Goal: Information Seeking & Learning: Learn about a topic

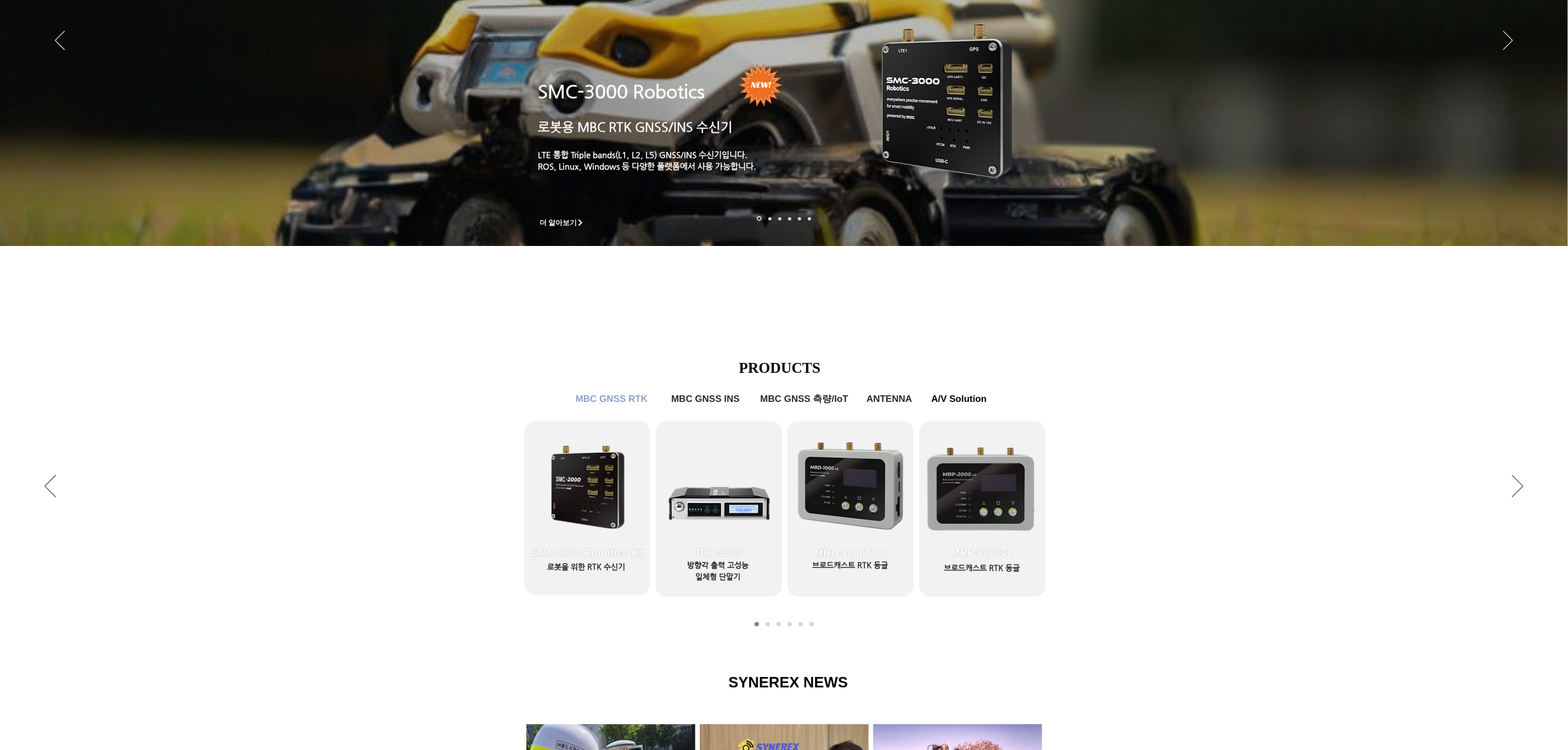
click at [573, 474] on div "LimX Dinamics" at bounding box center [784, 375] width 1568 height 750
click at [583, 492] on div "LimX Dinamics" at bounding box center [784, 375] width 1568 height 750
click at [597, 558] on div "LimX Dinamics" at bounding box center [784, 375] width 1568 height 750
click at [581, 479] on div "LimX Dinamics" at bounding box center [784, 375] width 1568 height 750
click at [336, 46] on icon "사이트로 돌아가기" at bounding box center [334, 47] width 10 height 13
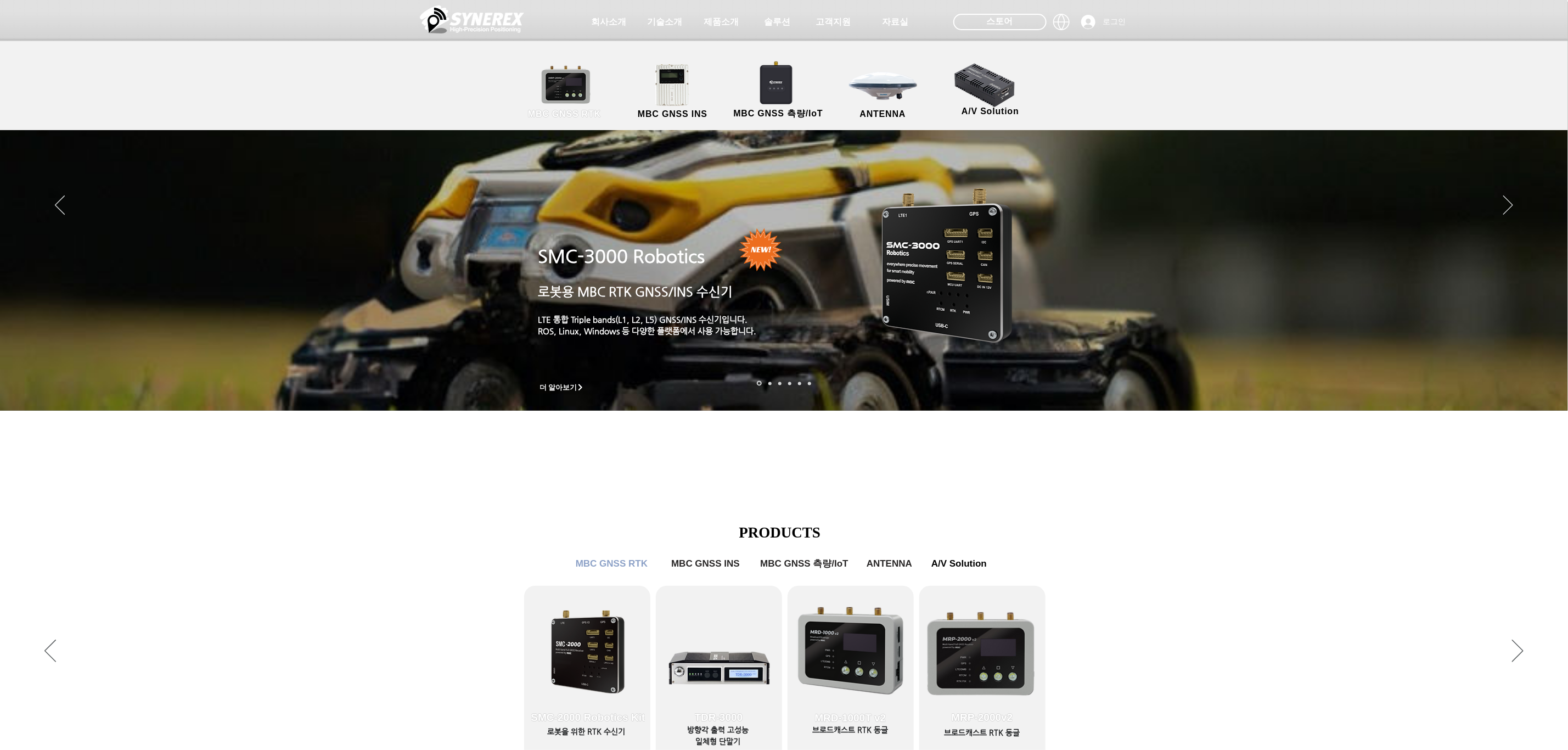
click at [595, 80] on link "MBC GNSS RTK" at bounding box center [564, 92] width 98 height 58
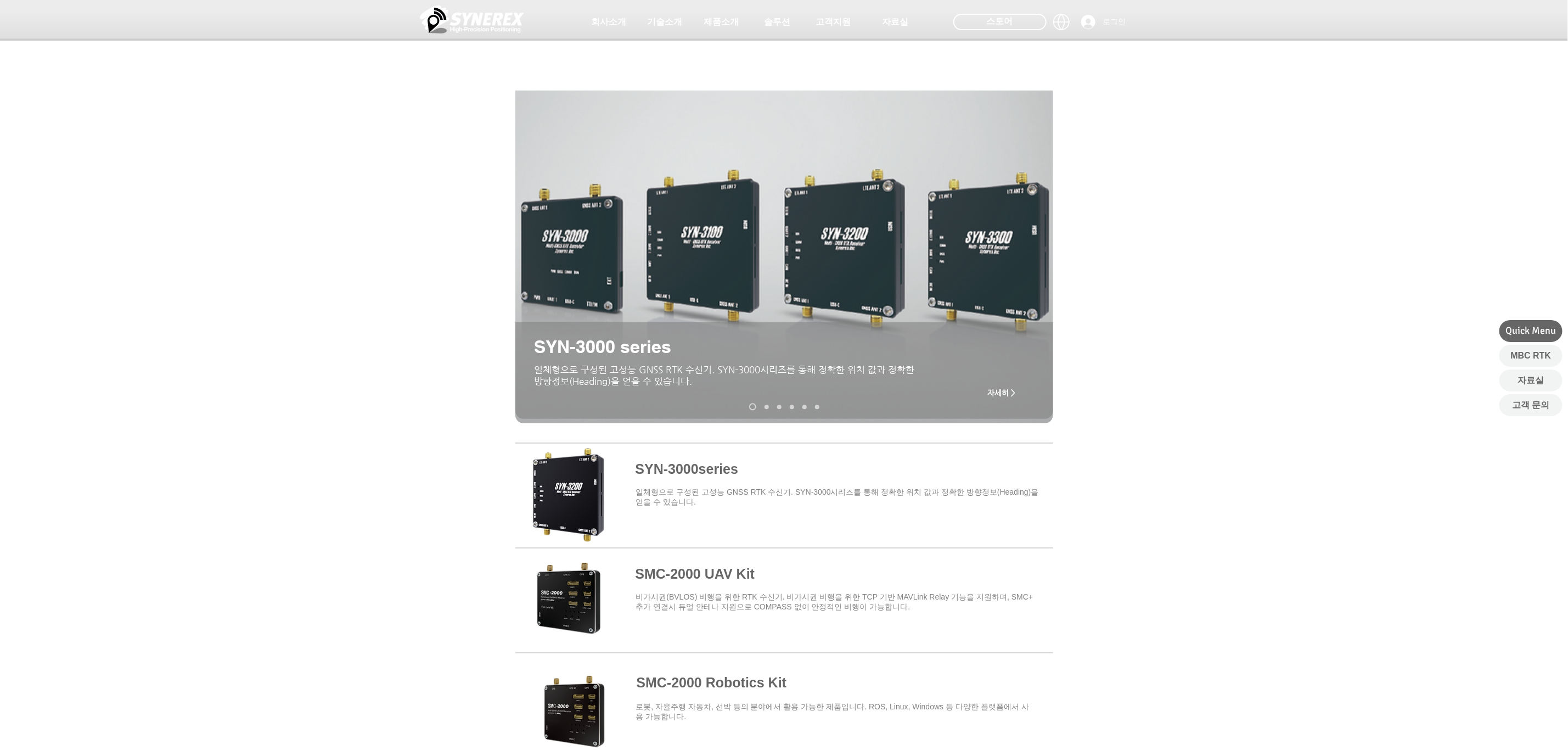
scroll to position [82, 0]
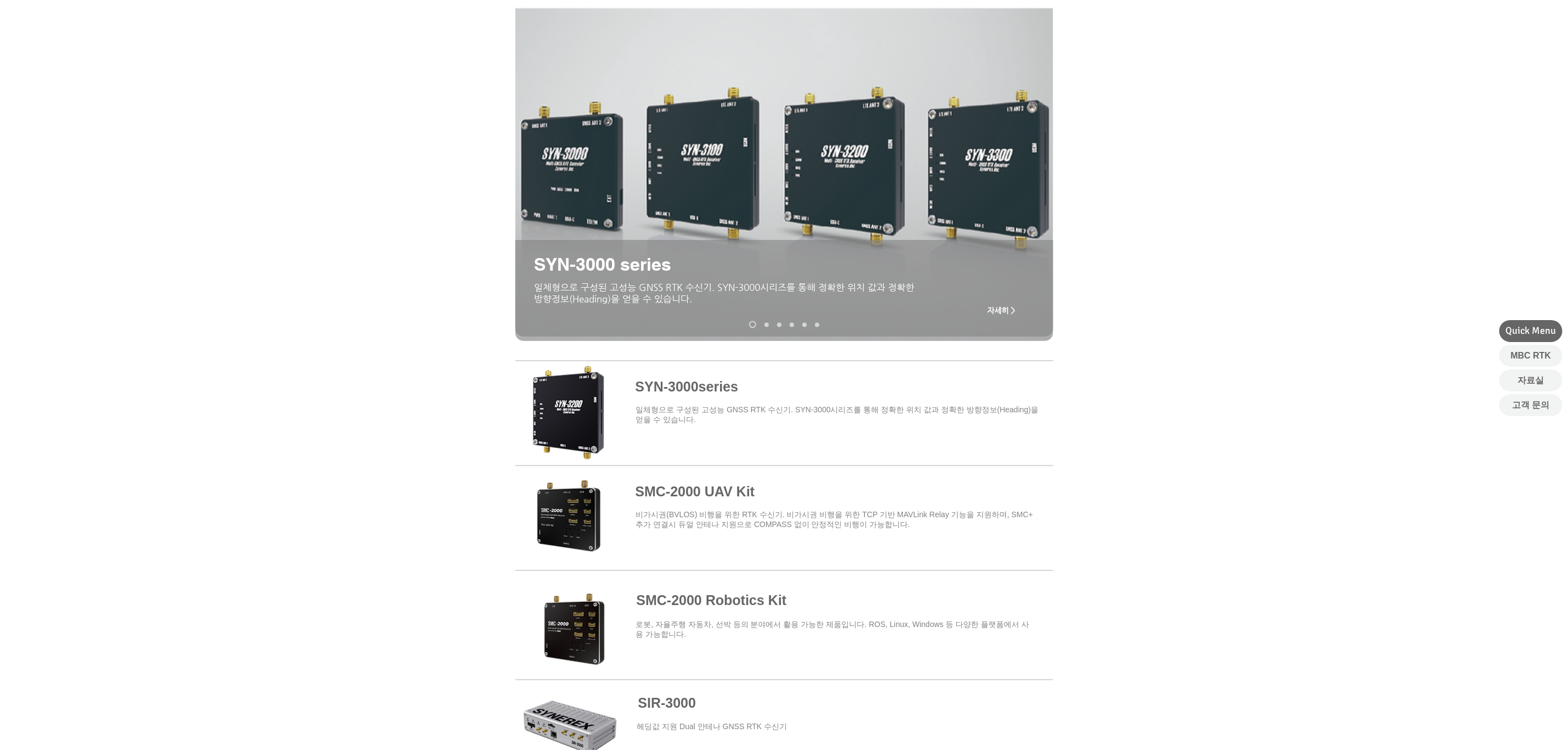
click at [715, 490] on span at bounding box center [784, 515] width 538 height 96
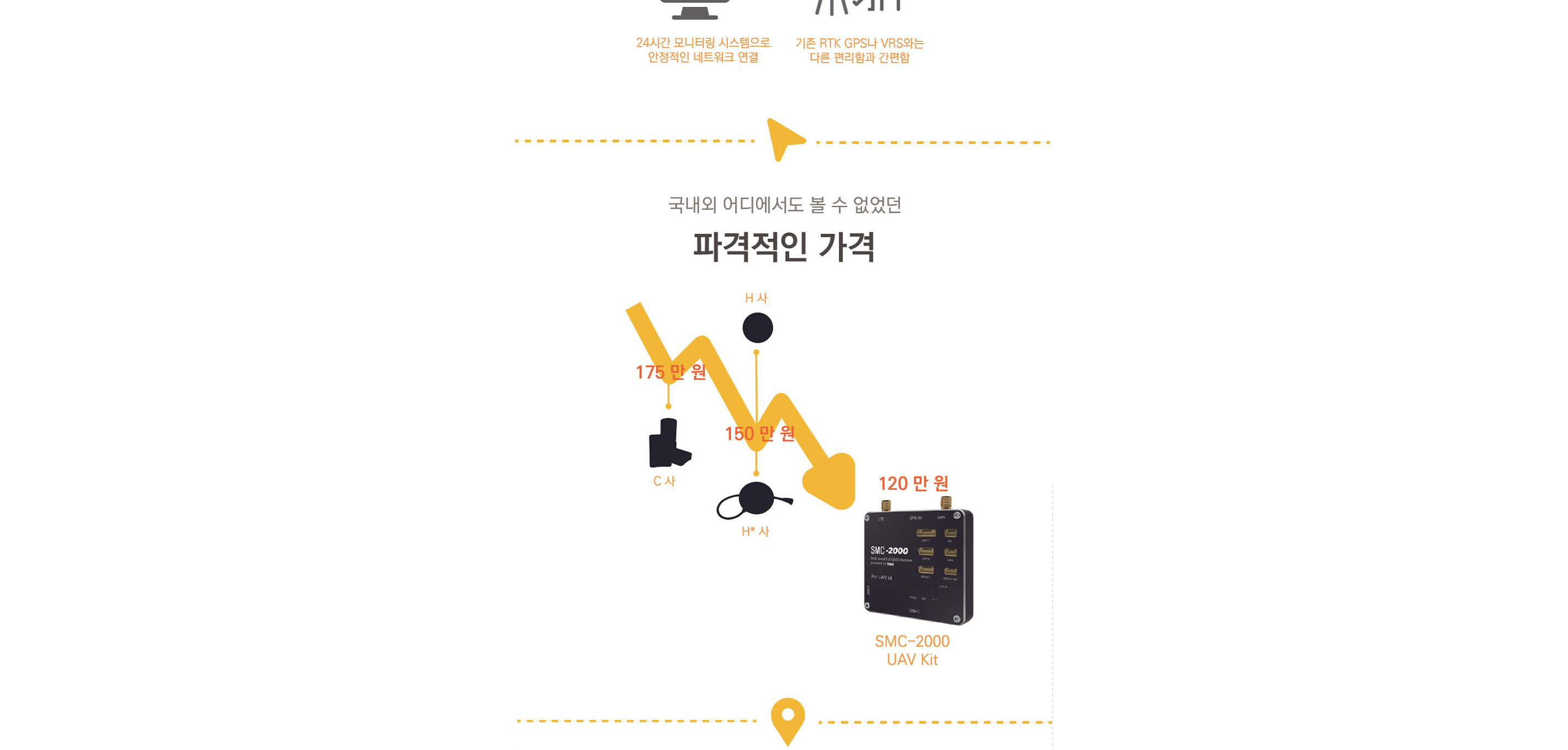
scroll to position [1647, 0]
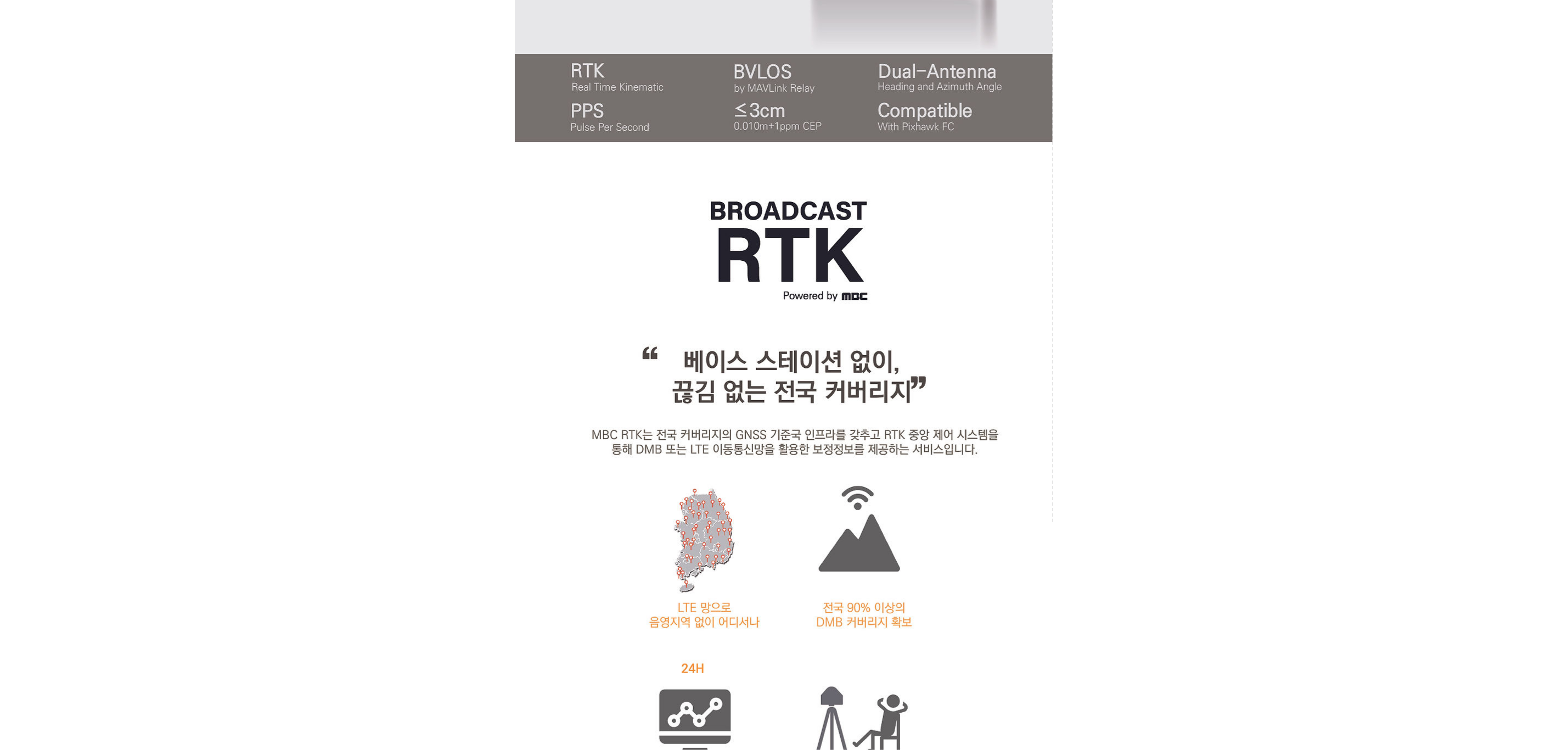
scroll to position [0, 0]
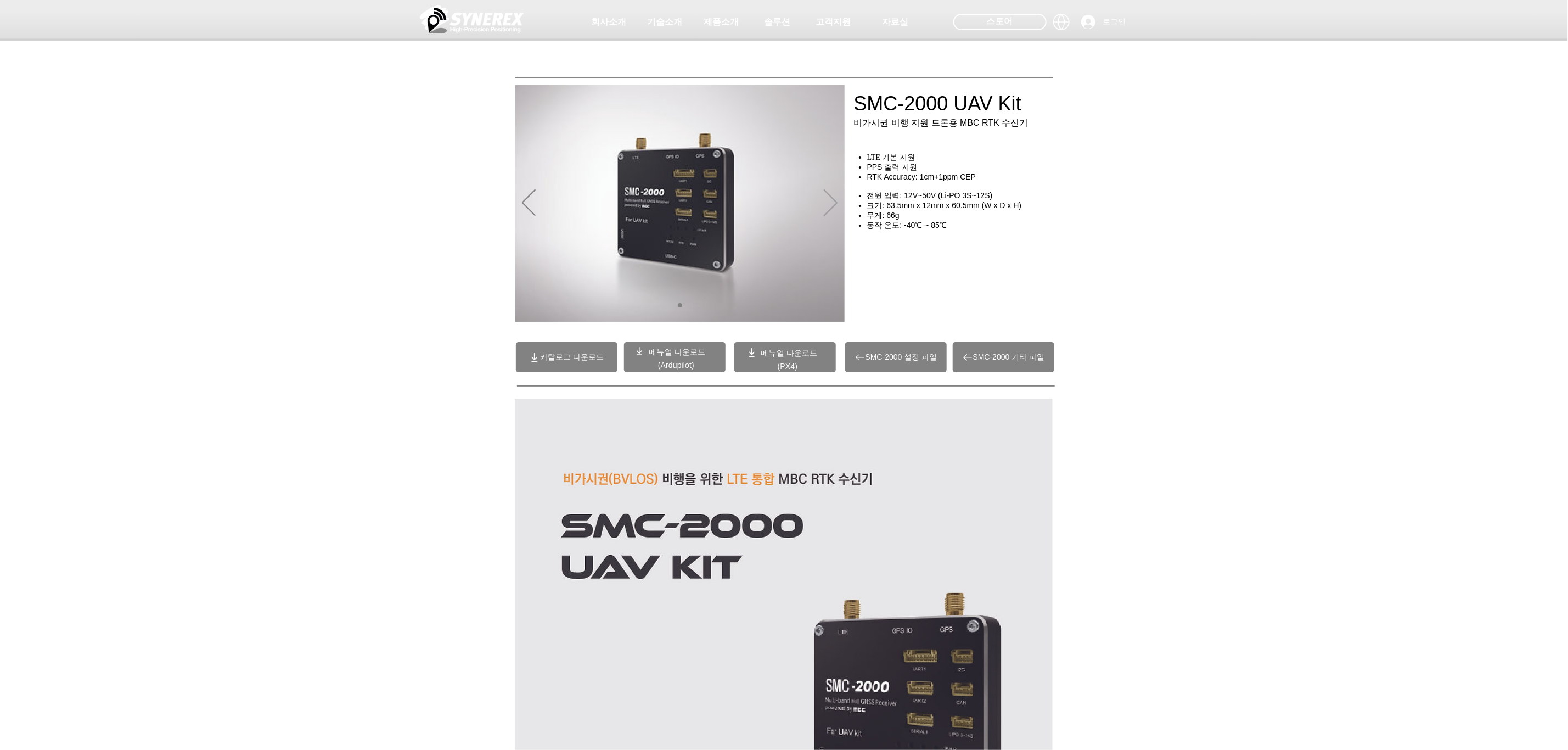
click at [829, 216] on icon "다음" at bounding box center [830, 203] width 13 height 27
click at [558, 196] on img "슬라이드쇼" at bounding box center [680, 204] width 330 height 237
click at [537, 196] on img "슬라이드쇼" at bounding box center [680, 204] width 330 height 237
click at [515, 196] on img "슬라이드쇼" at bounding box center [680, 204] width 330 height 237
click at [519, 198] on img "슬라이드쇼" at bounding box center [680, 204] width 330 height 237
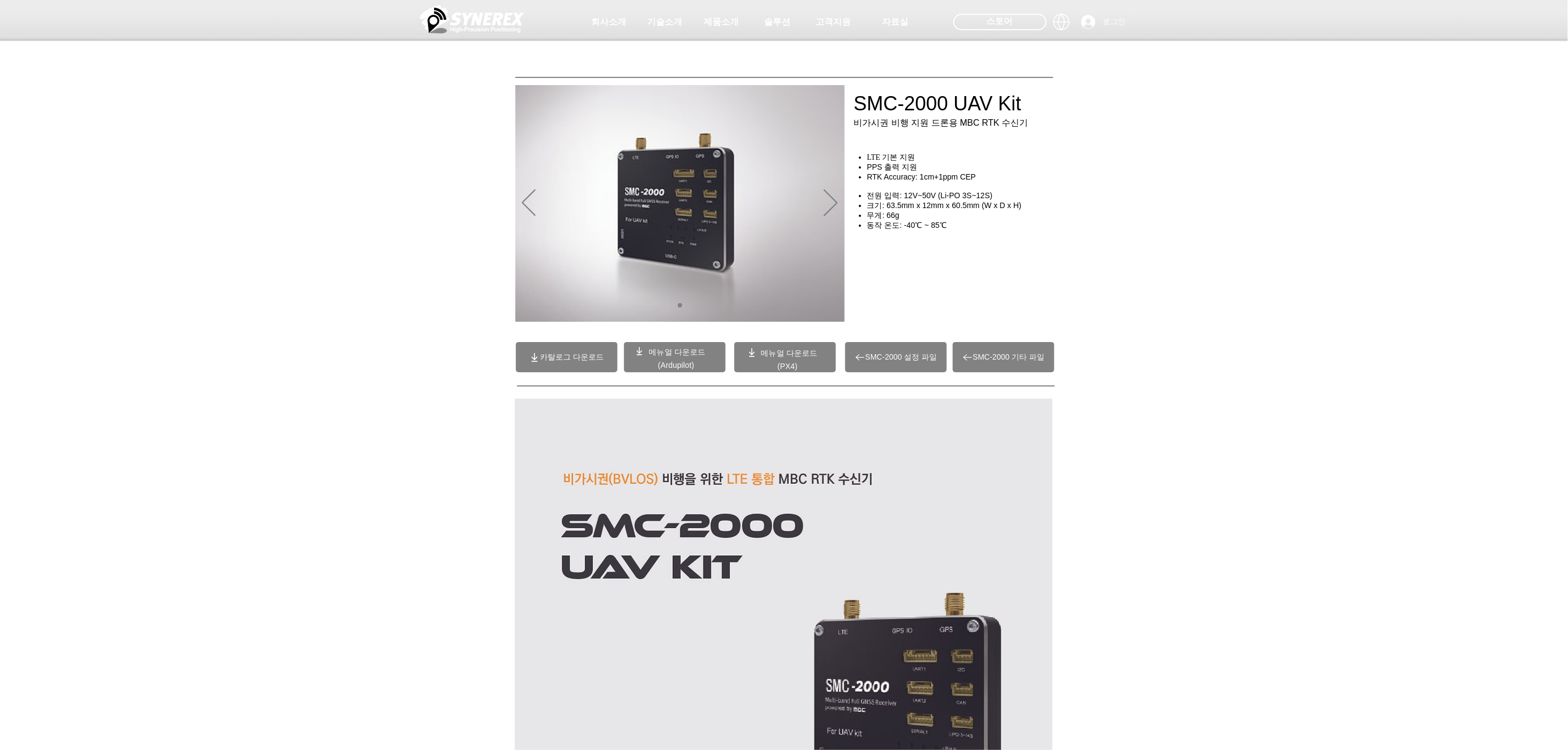
click at [839, 185] on img "슬라이드쇼" at bounding box center [680, 204] width 330 height 237
click at [827, 216] on button "다음" at bounding box center [830, 204] width 13 height 28
click at [827, 203] on icon "다음" at bounding box center [830, 203] width 13 height 27
click at [829, 203] on icon "다음" at bounding box center [830, 203] width 13 height 27
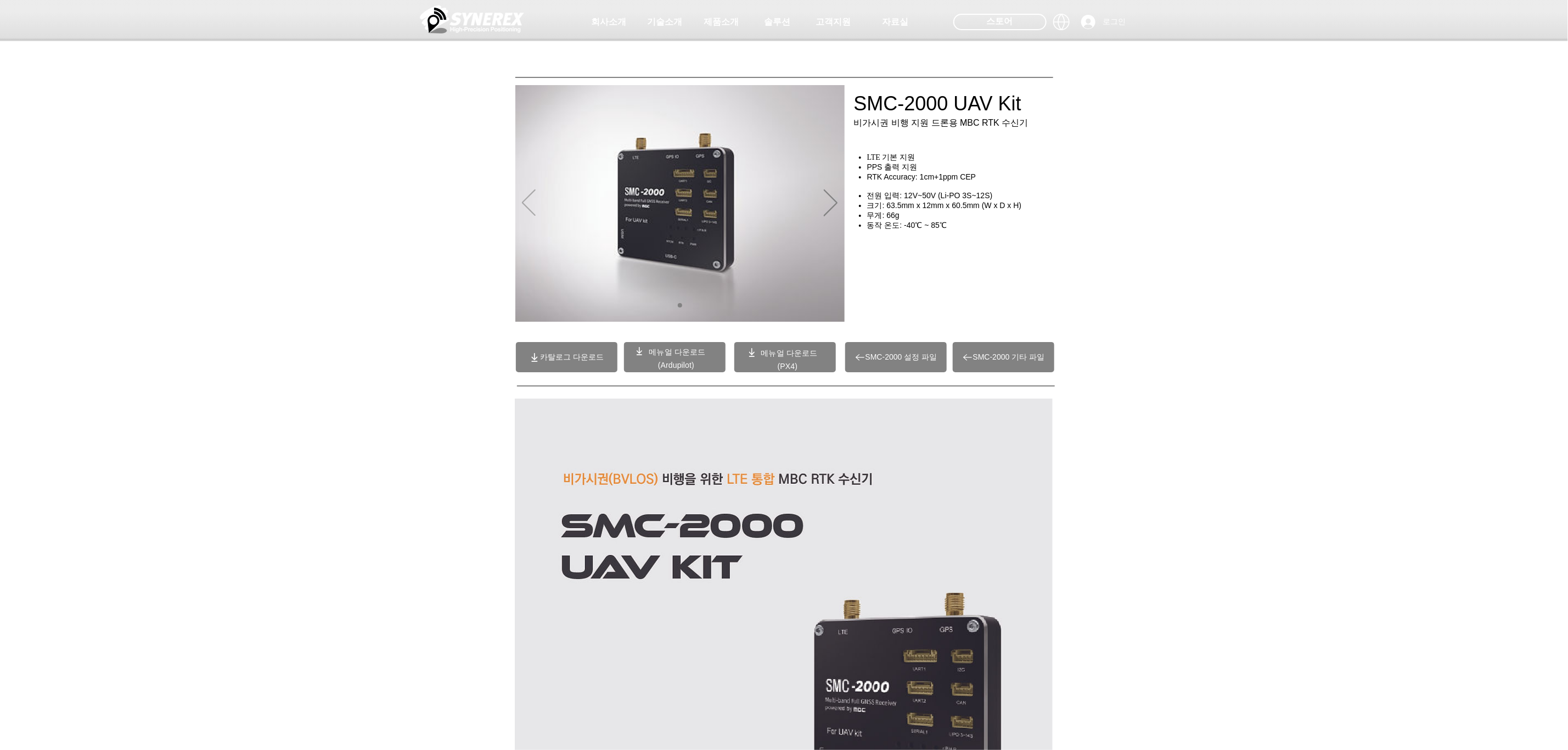
drag, startPoint x: 505, startPoint y: 208, endPoint x: 529, endPoint y: 205, distance: 24.2
click at [524, 205] on section "SMC-2000 UAV Kit 비가시권 비행 지원 드론용 MBC RTK 수신기 LTE 기본 지원 PPS 출력 지원 RTK Accuracy: 1…" at bounding box center [784, 249] width 1568 height 164
click at [529, 205] on icon "이전" at bounding box center [528, 203] width 13 height 27
